Goal: Unclear: Unclear

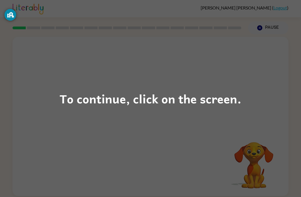
click at [127, 122] on div "To continue, click on the screen." at bounding box center [150, 98] width 301 height 197
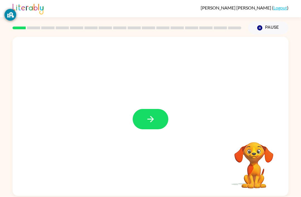
click at [37, 32] on div at bounding box center [127, 28] width 236 height 20
click at [157, 119] on button "button" at bounding box center [151, 119] width 36 height 20
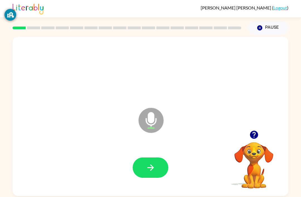
click at [157, 163] on button "button" at bounding box center [151, 168] width 36 height 20
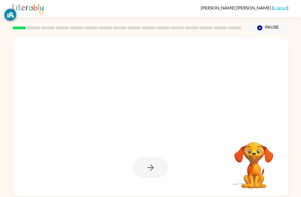
click at [156, 165] on div at bounding box center [151, 168] width 36 height 20
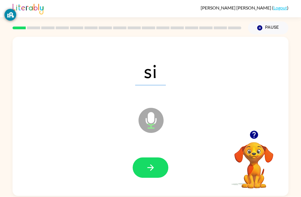
click at [157, 169] on button "button" at bounding box center [151, 168] width 36 height 20
click at [156, 173] on button "button" at bounding box center [151, 168] width 36 height 20
click at [154, 170] on icon "button" at bounding box center [151, 168] width 10 height 10
click at [163, 171] on button "button" at bounding box center [151, 168] width 36 height 20
click at [149, 177] on button "button" at bounding box center [151, 168] width 36 height 20
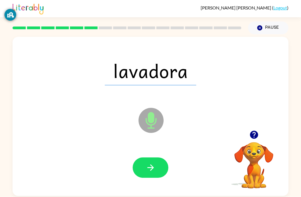
click at [158, 170] on button "button" at bounding box center [151, 168] width 36 height 20
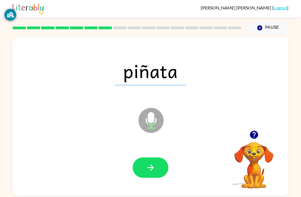
click at [163, 160] on button "button" at bounding box center [151, 168] width 36 height 20
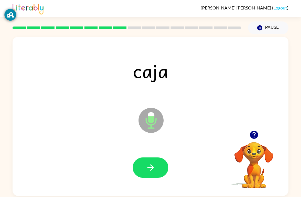
click at [157, 165] on button "button" at bounding box center [151, 168] width 36 height 20
click at [153, 170] on icon "button" at bounding box center [151, 168] width 10 height 10
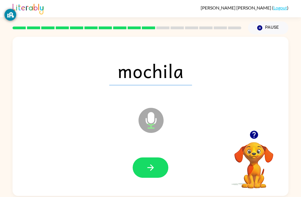
click at [160, 161] on button "button" at bounding box center [151, 168] width 36 height 20
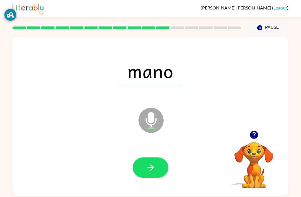
click at [153, 163] on button "button" at bounding box center [151, 168] width 36 height 20
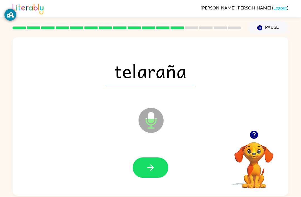
click at [149, 167] on icon "button" at bounding box center [151, 168] width 10 height 10
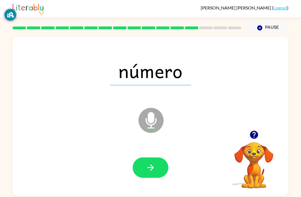
click at [154, 174] on button "button" at bounding box center [151, 168] width 36 height 20
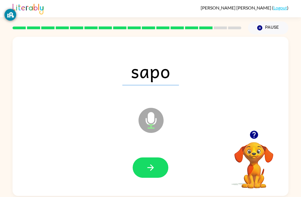
click at [152, 178] on button "button" at bounding box center [151, 168] width 36 height 20
click at [154, 165] on icon "button" at bounding box center [151, 168] width 10 height 10
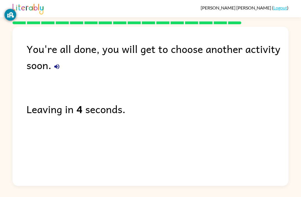
click at [56, 68] on icon "button" at bounding box center [56, 66] width 5 height 5
